Goal: Find contact information: Find contact information

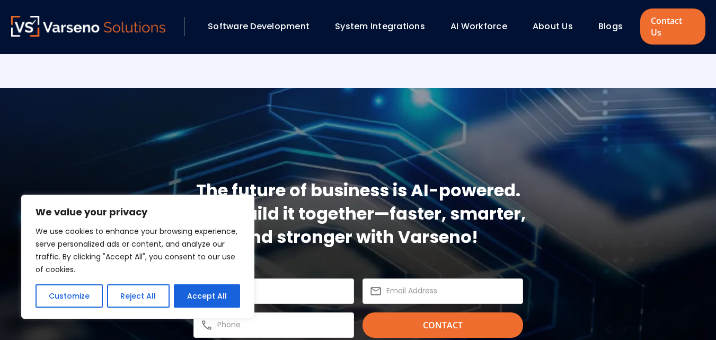
scroll to position [3193, 0]
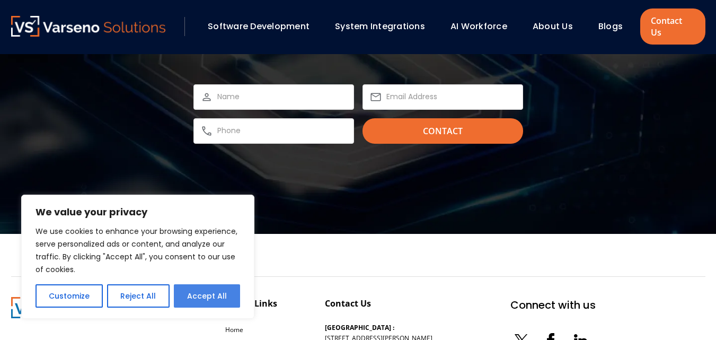
click at [201, 296] on button "Accept All" at bounding box center [207, 295] width 66 height 23
checkbox input "true"
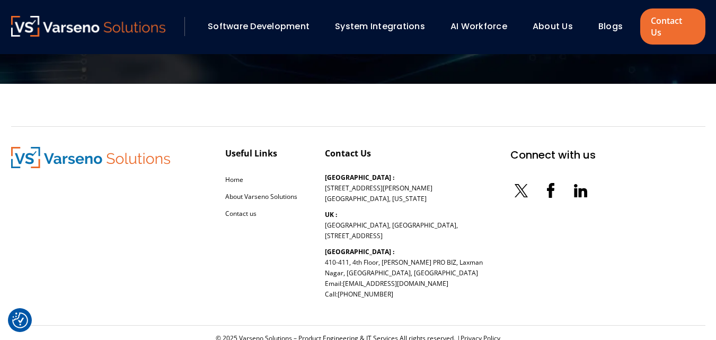
scroll to position [3365, 0]
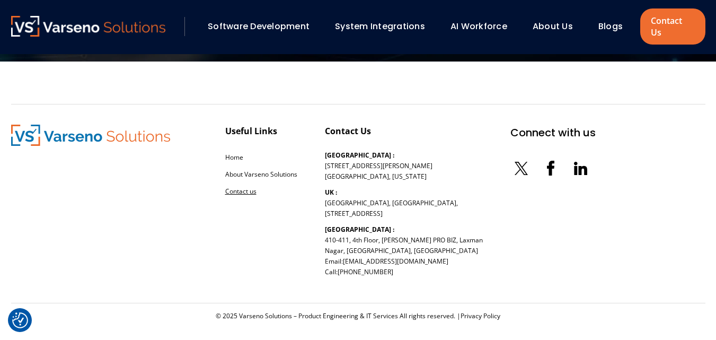
click at [237, 186] on link "Contact us" at bounding box center [240, 190] width 31 height 9
